Goal: Task Accomplishment & Management: Manage account settings

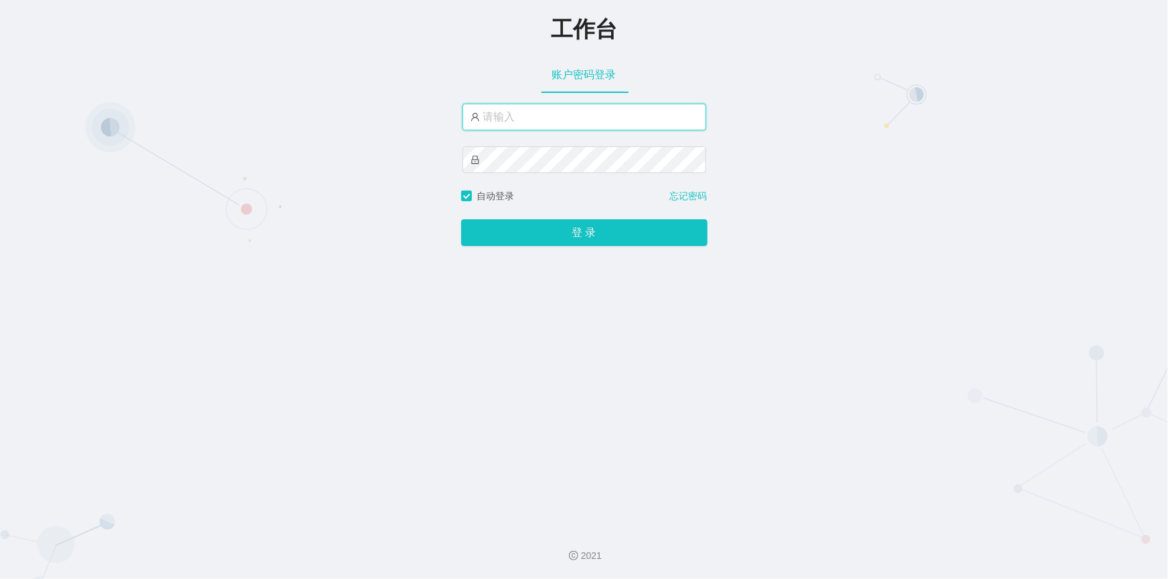
click at [531, 114] on input "text" at bounding box center [584, 117] width 244 height 27
type input "jishu"
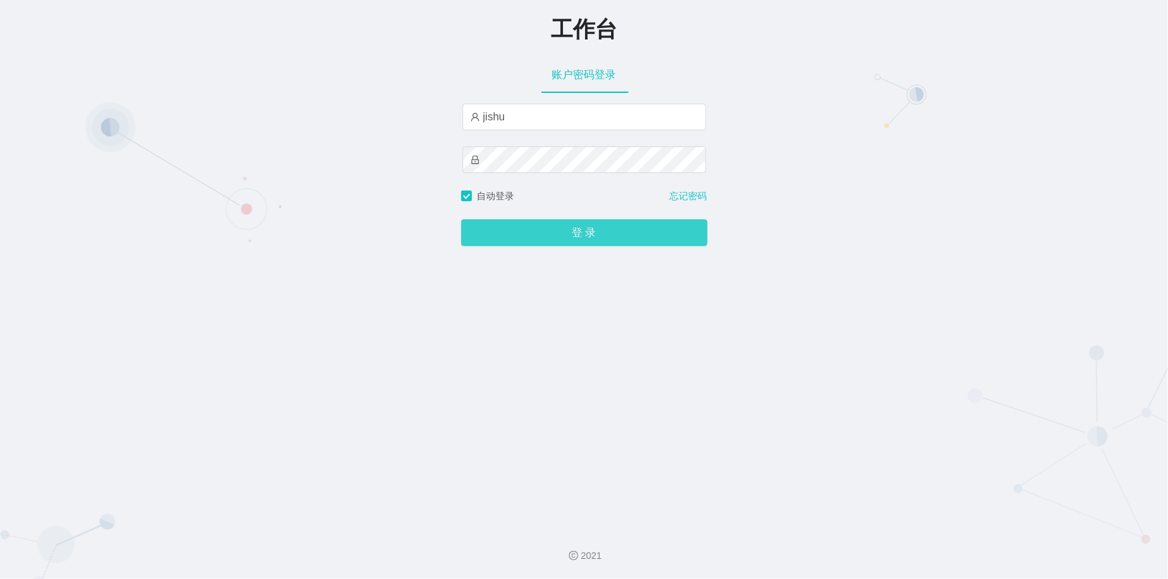
click at [522, 235] on button "登 录" at bounding box center [584, 232] width 246 height 27
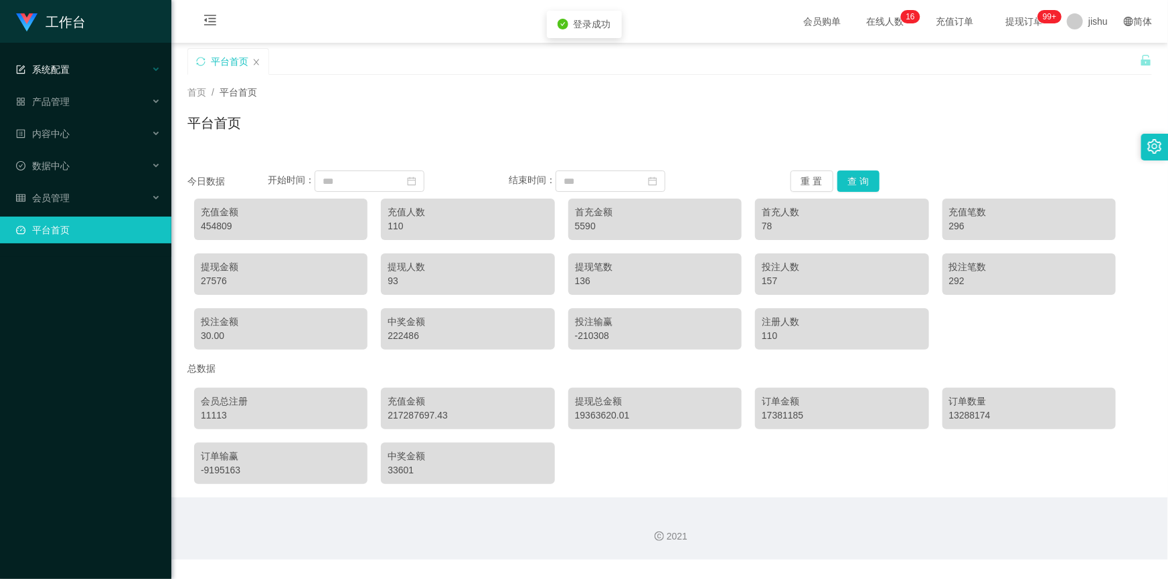
click at [87, 67] on div "系统配置" at bounding box center [85, 69] width 171 height 27
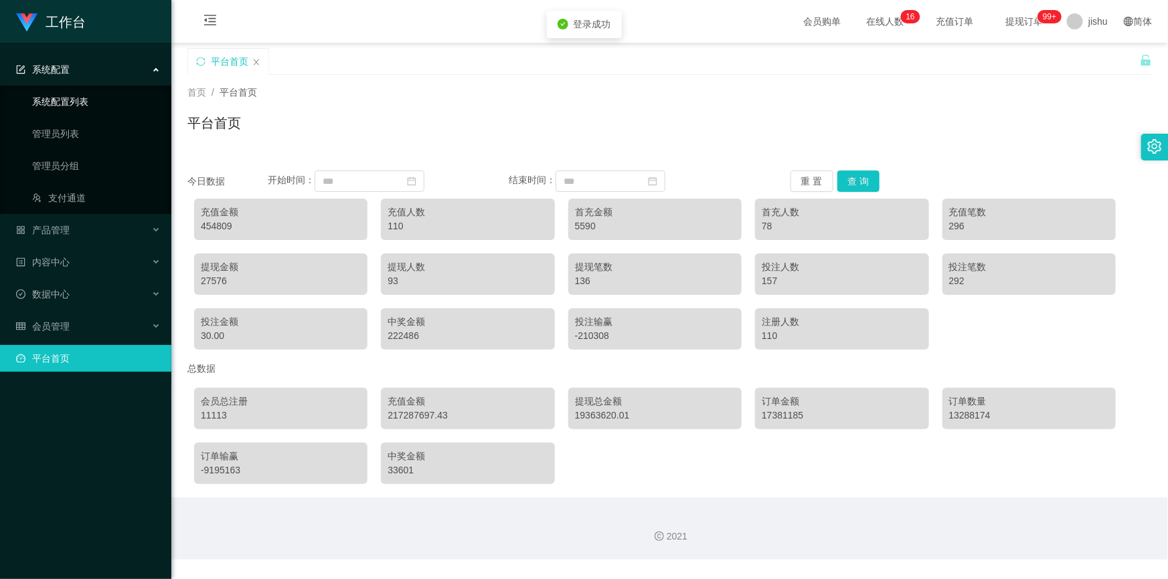
click at [89, 102] on link "系统配置列表" at bounding box center [96, 101] width 128 height 27
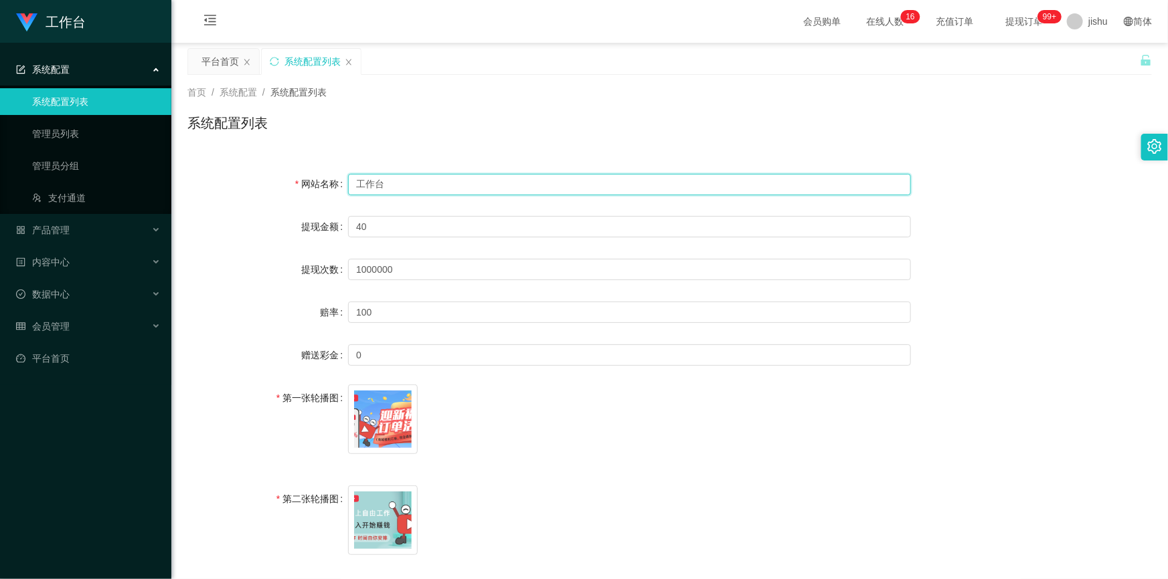
click at [397, 179] on input "工作台" at bounding box center [629, 184] width 563 height 21
drag, startPoint x: 401, startPoint y: 185, endPoint x: 315, endPoint y: 185, distance: 86.3
click at [315, 185] on div "网站名称 工作台" at bounding box center [669, 184] width 964 height 27
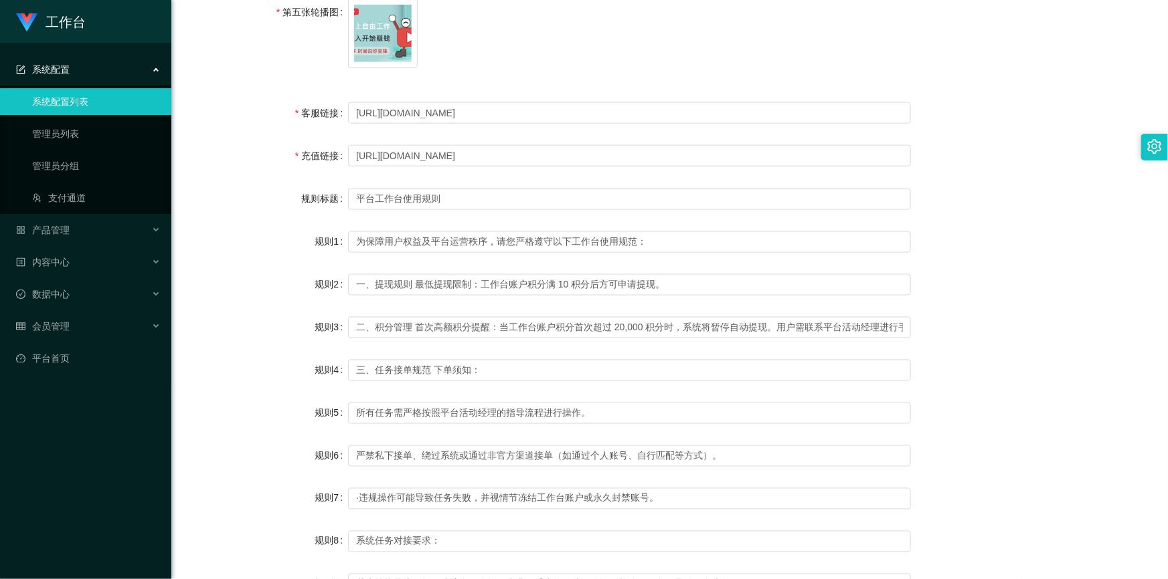
scroll to position [970, 0]
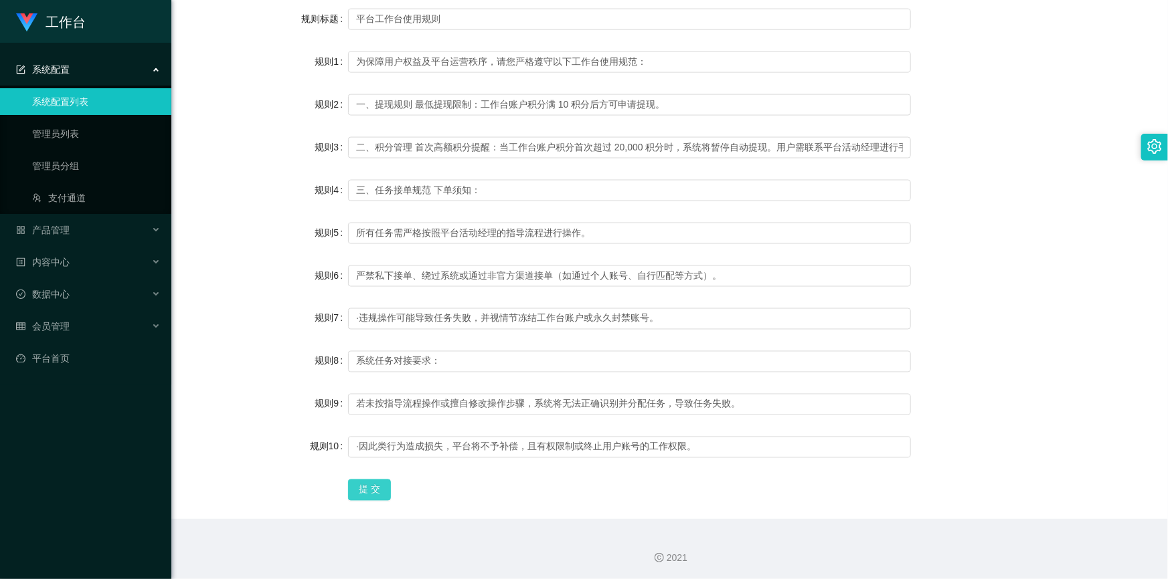
click at [371, 486] on button "提 交" at bounding box center [369, 490] width 43 height 21
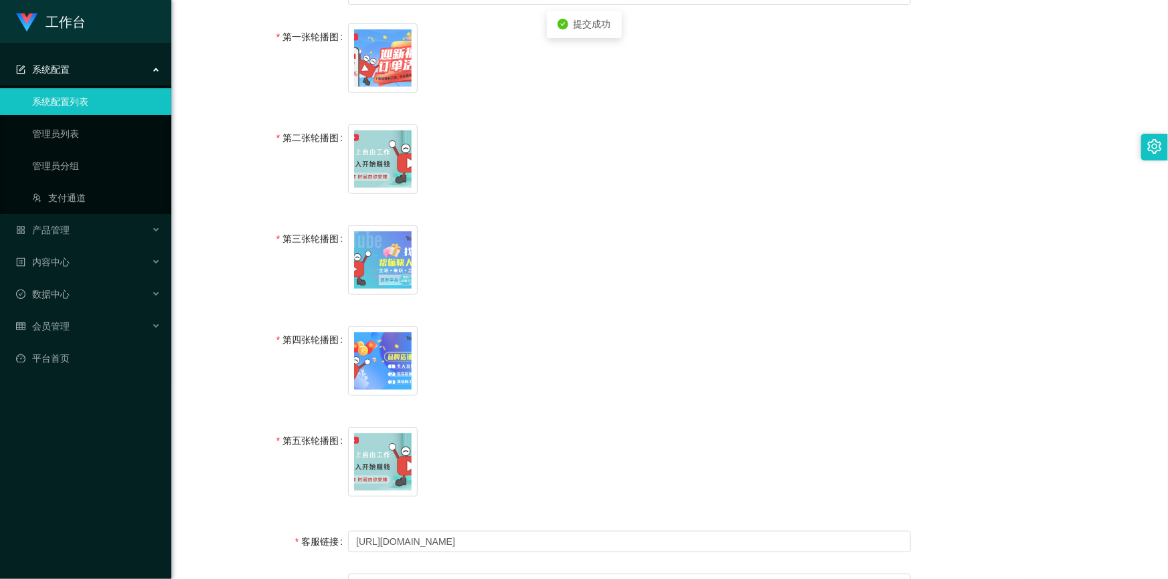
scroll to position [0, 0]
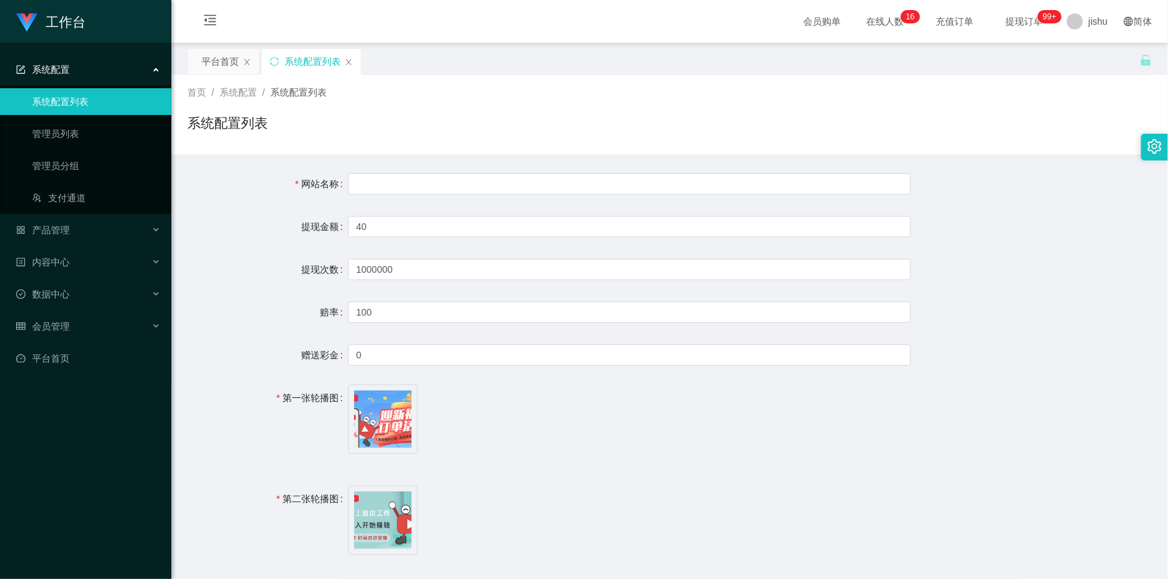
click at [676, 118] on div "系统配置列表" at bounding box center [669, 128] width 964 height 31
